Goal: Find specific page/section

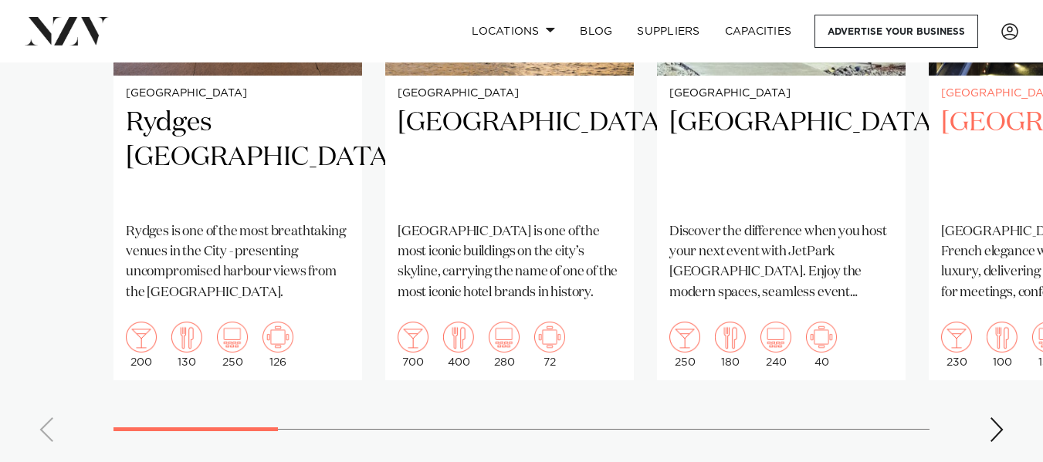
scroll to position [1467, 0]
click at [993, 417] on div "Next slide" at bounding box center [996, 429] width 15 height 25
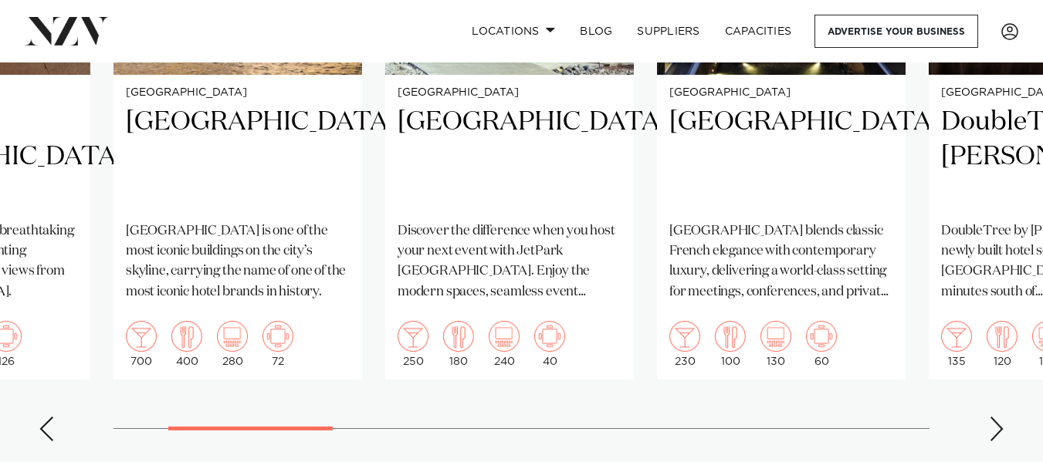
click at [999, 417] on div "Next slide" at bounding box center [996, 429] width 15 height 25
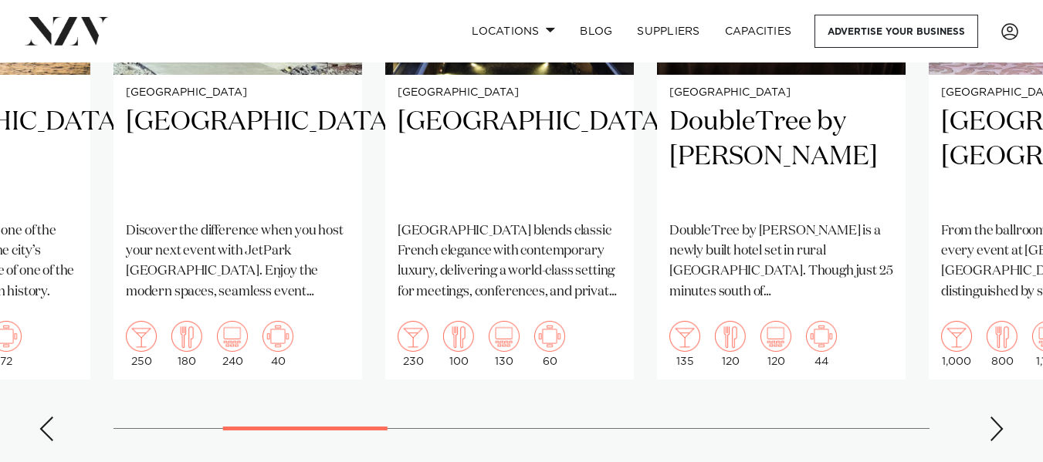
click at [999, 417] on div "Next slide" at bounding box center [996, 429] width 15 height 25
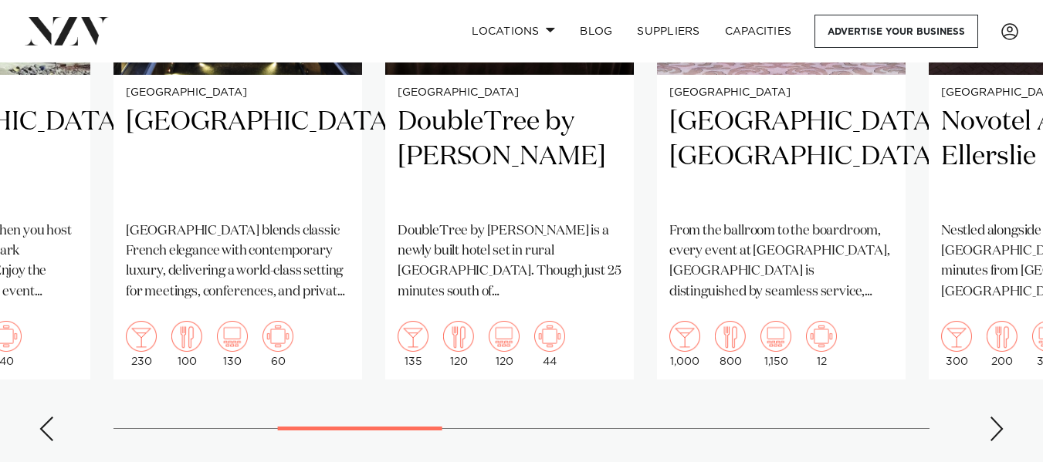
click at [999, 417] on div "Next slide" at bounding box center [996, 429] width 15 height 25
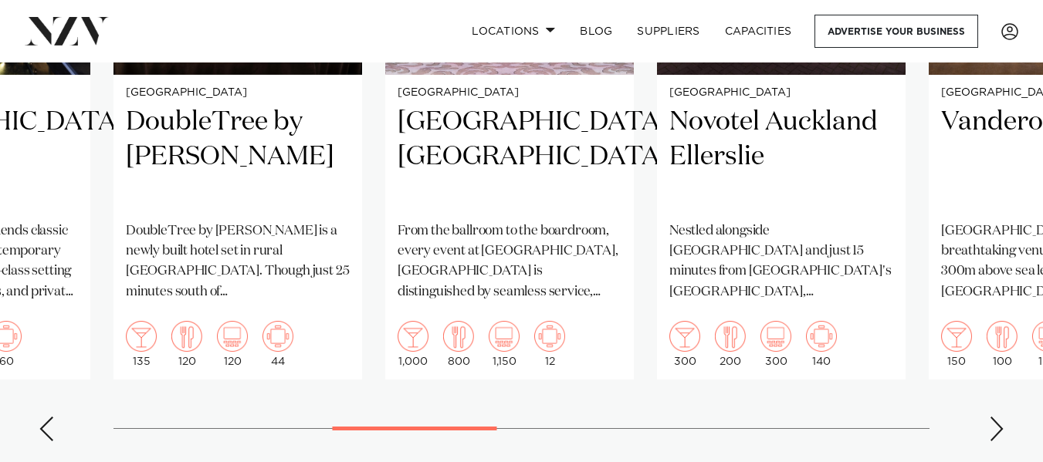
click at [999, 417] on div "Next slide" at bounding box center [996, 429] width 15 height 25
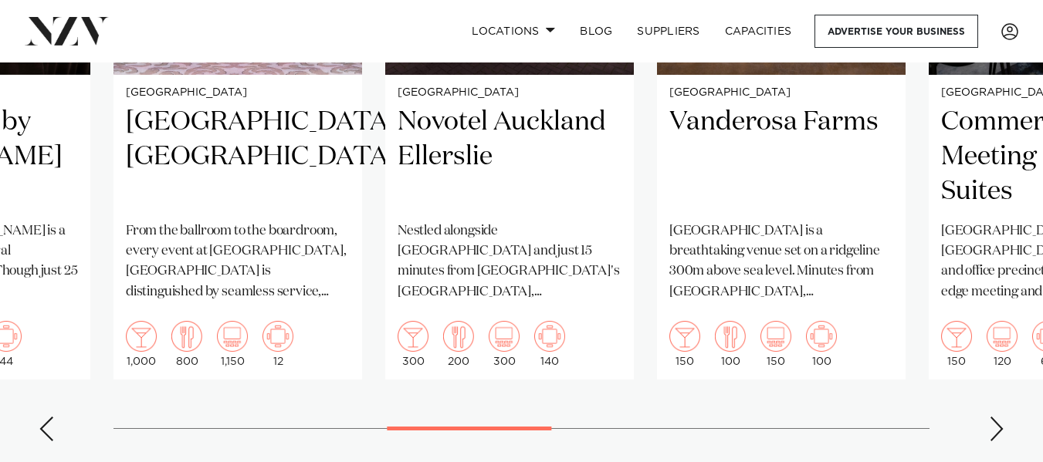
click at [999, 417] on div "Next slide" at bounding box center [996, 429] width 15 height 25
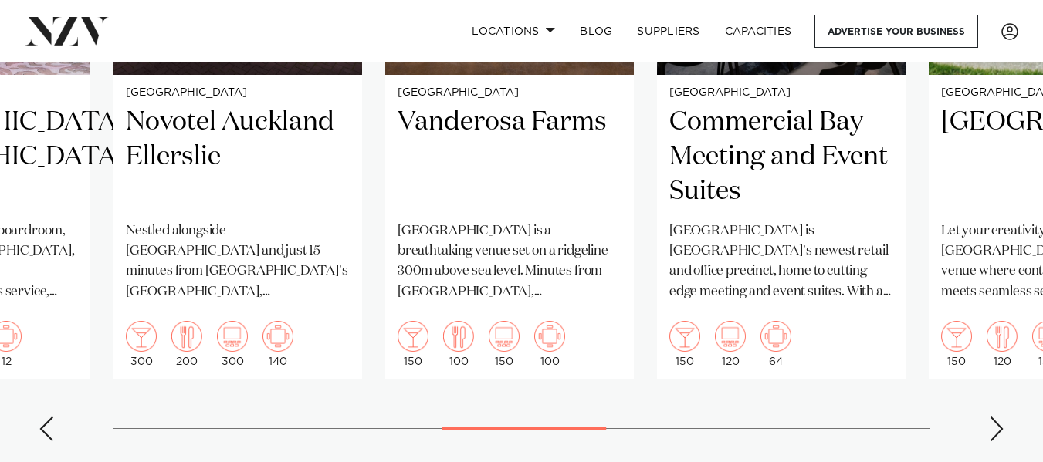
click at [999, 417] on div "Next slide" at bounding box center [996, 429] width 15 height 25
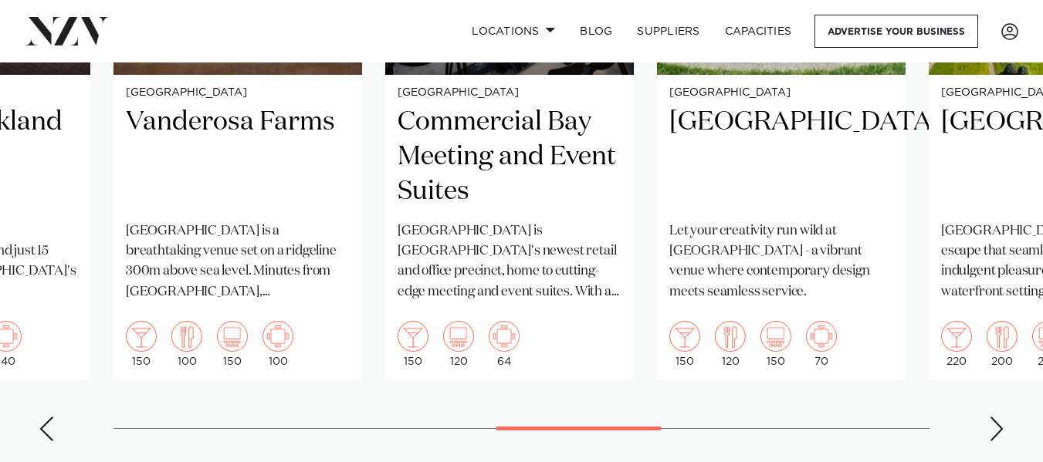
click at [999, 417] on div "Next slide" at bounding box center [996, 429] width 15 height 25
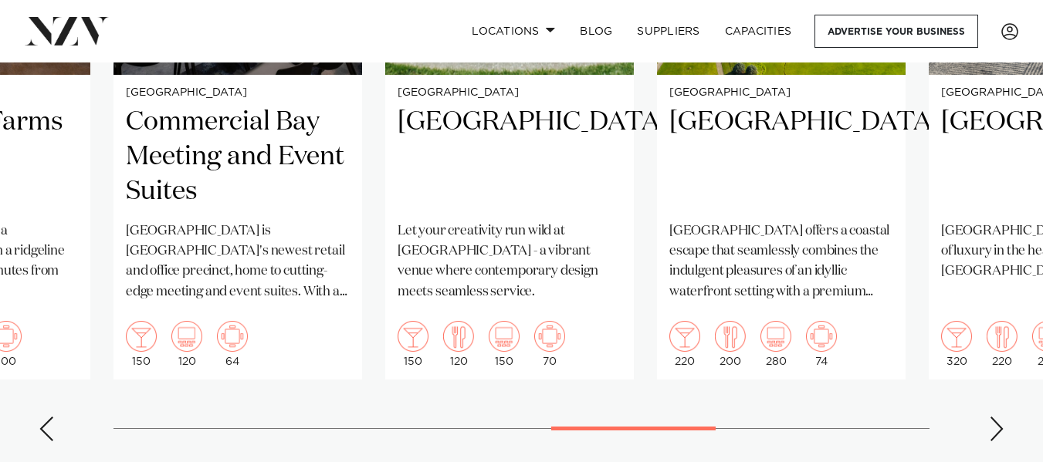
click at [999, 417] on div "Next slide" at bounding box center [996, 429] width 15 height 25
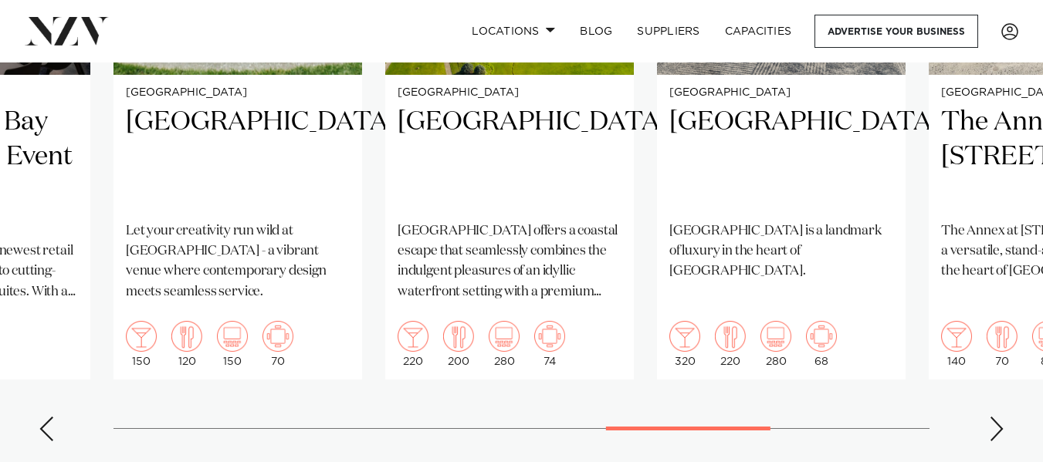
click at [999, 417] on div "Next slide" at bounding box center [996, 429] width 15 height 25
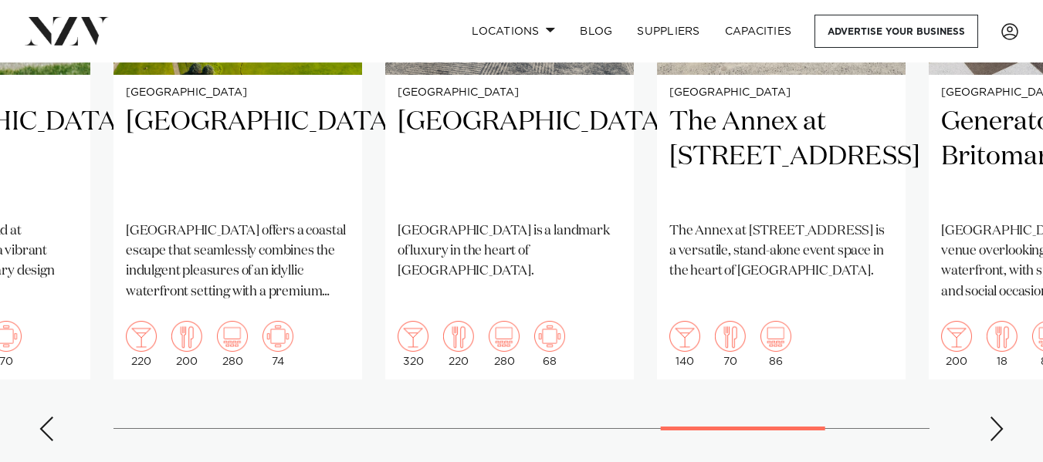
click at [999, 417] on div "Next slide" at bounding box center [996, 429] width 15 height 25
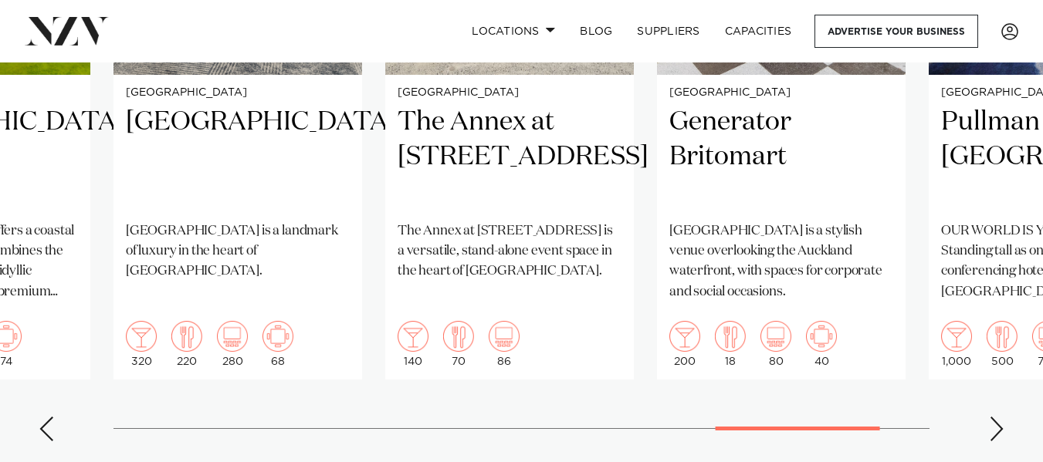
click at [1000, 417] on div "Next slide" at bounding box center [996, 429] width 15 height 25
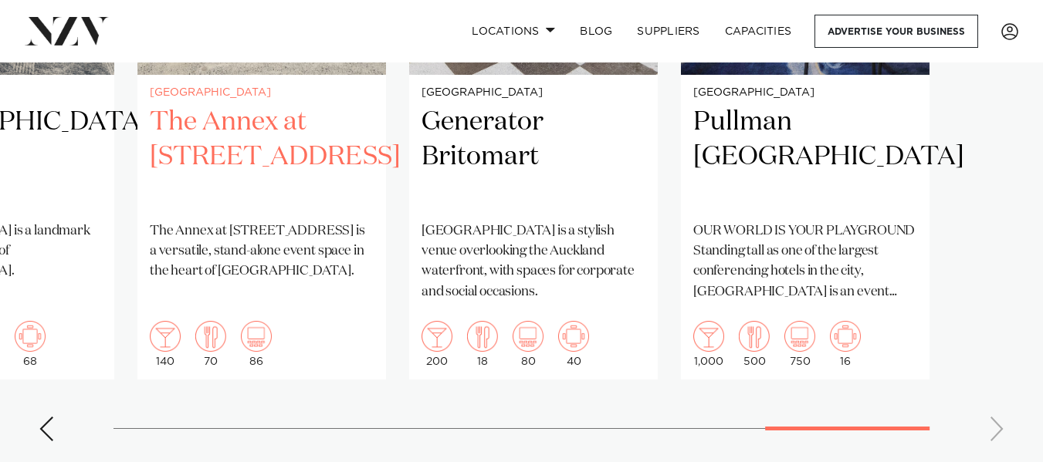
click at [208, 222] on p "The Annex at [STREET_ADDRESS] is a versatile, stand-alone event space in the he…" at bounding box center [262, 252] width 224 height 61
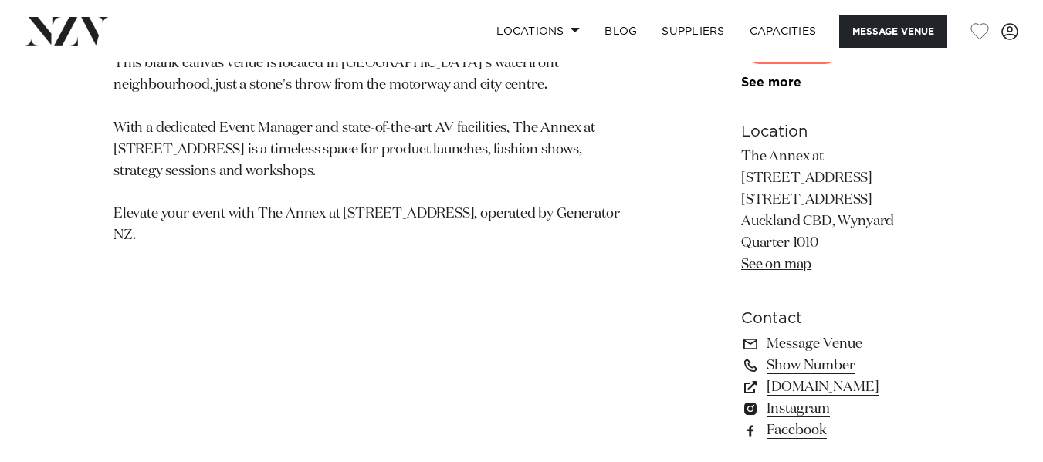
scroll to position [1004, 0]
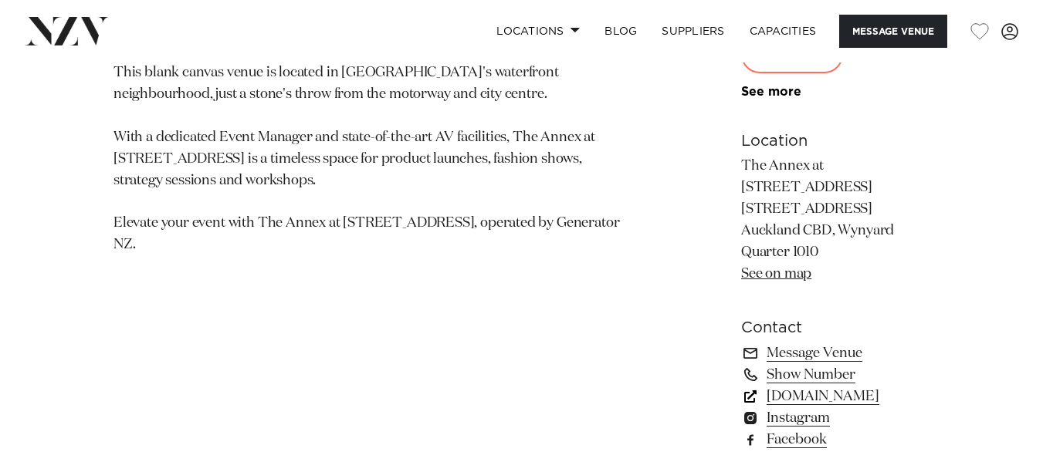
click at [741, 386] on link "[DOMAIN_NAME]" at bounding box center [835, 397] width 188 height 22
